Goal: Register for event/course

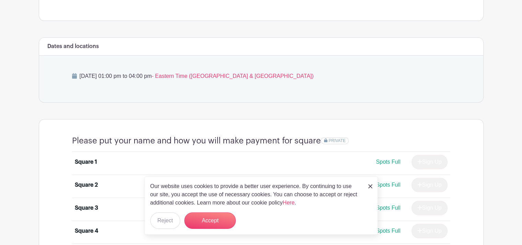
scroll to position [294, 0]
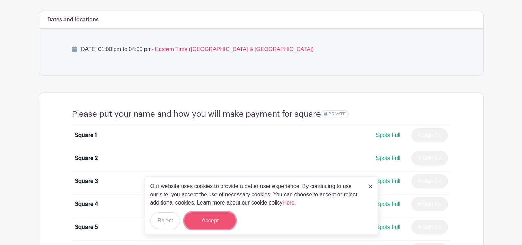
click at [203, 219] on button "Accept" at bounding box center [209, 220] width 51 height 16
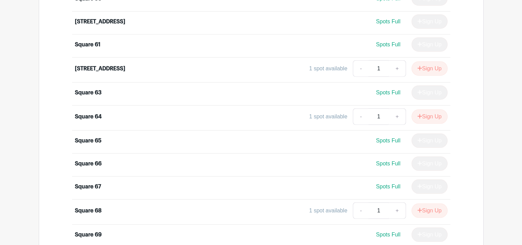
scroll to position [1786, 0]
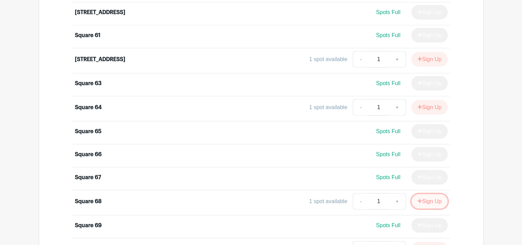
click at [421, 194] on button "Sign Up" at bounding box center [430, 201] width 36 height 14
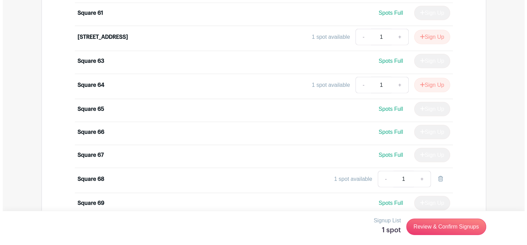
scroll to position [1820, 0]
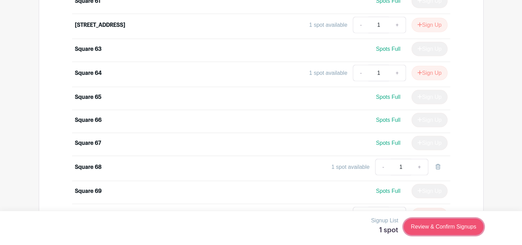
click at [423, 221] on link "Review & Confirm Signups" at bounding box center [444, 227] width 80 height 16
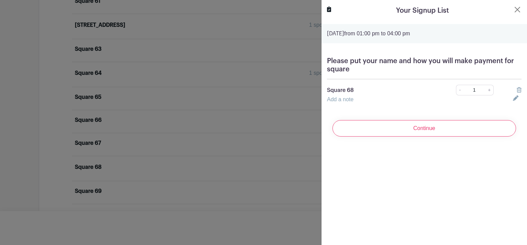
click at [337, 99] on link "Add a note" at bounding box center [340, 99] width 26 height 6
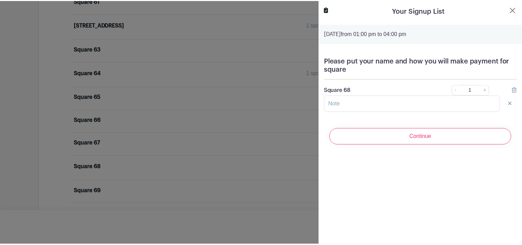
scroll to position [1818, 0]
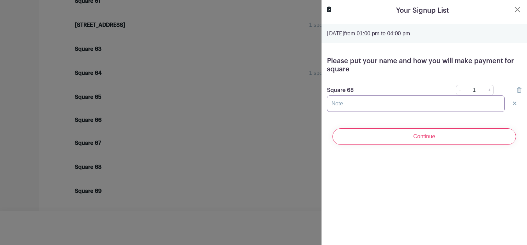
click at [340, 101] on input "text" at bounding box center [416, 103] width 178 height 16
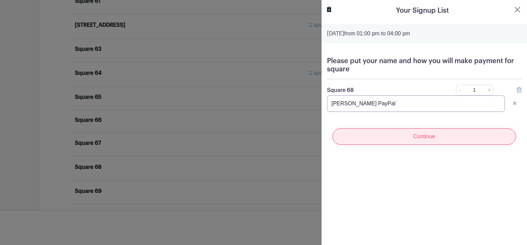
type input "[PERSON_NAME] PayPal"
click at [383, 138] on input "Continue" at bounding box center [425, 136] width 184 height 16
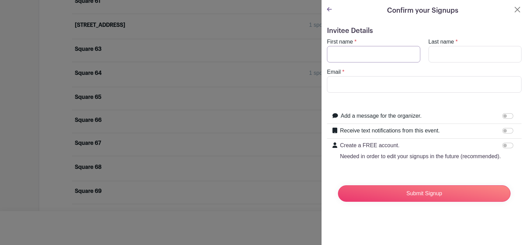
click at [339, 55] on input "First name" at bounding box center [373, 54] width 93 height 16
type input "[PERSON_NAME]"
type input "[EMAIL_ADDRESS][DOMAIN_NAME]"
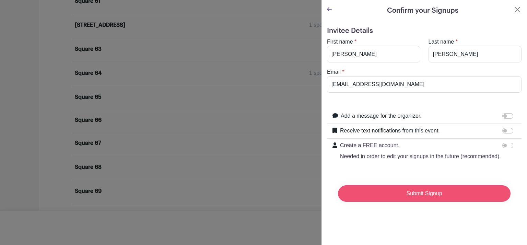
click at [427, 198] on input "Submit Signup" at bounding box center [424, 193] width 173 height 16
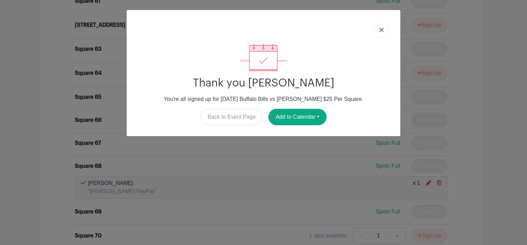
click at [380, 32] on img at bounding box center [382, 30] width 4 height 4
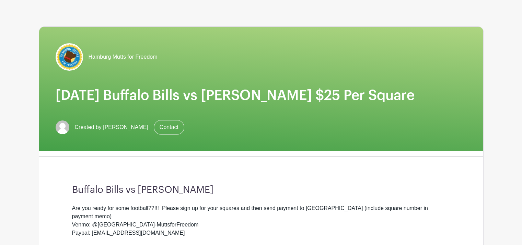
scroll to position [69, 0]
